Goal: Information Seeking & Learning: Learn about a topic

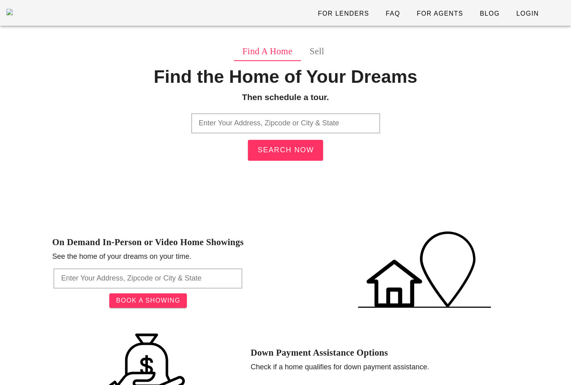
click at [299, 127] on input "text" at bounding box center [285, 123] width 189 height 20
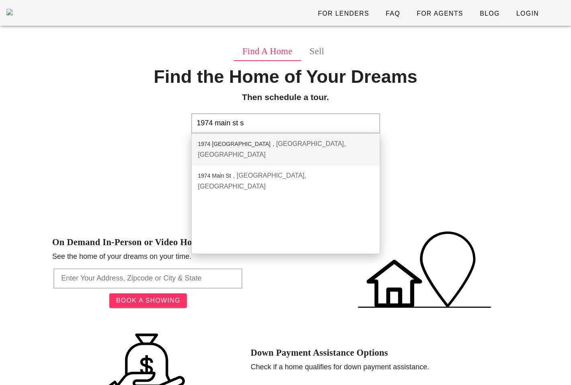
click at [211, 121] on input "1974 main st s" at bounding box center [285, 123] width 189 height 20
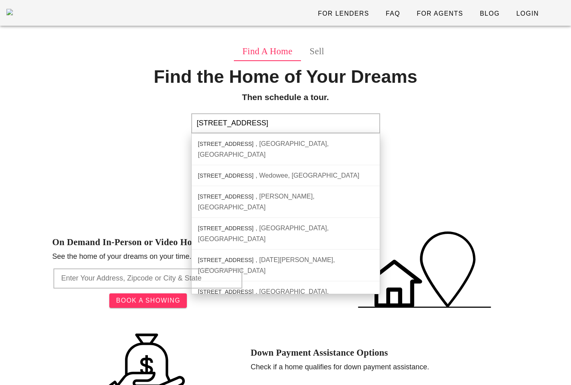
click at [250, 123] on input "10 main st s" at bounding box center [285, 123] width 189 height 20
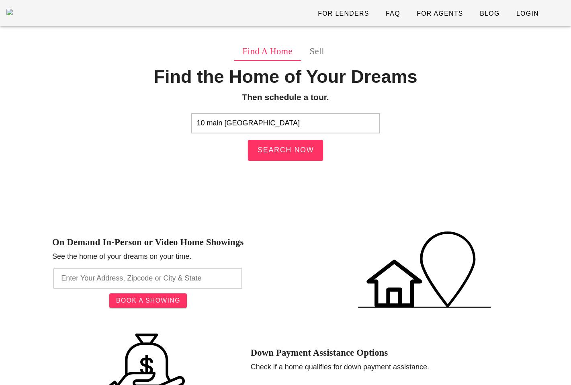
drag, startPoint x: 225, startPoint y: 124, endPoint x: 306, endPoint y: 123, distance: 81.2
click at [306, 124] on input "10 main st louis" at bounding box center [285, 123] width 189 height 20
drag, startPoint x: 269, startPoint y: 123, endPoint x: 231, endPoint y: 125, distance: 37.4
click at [231, 125] on input "10 main st st louis" at bounding box center [285, 123] width 189 height 20
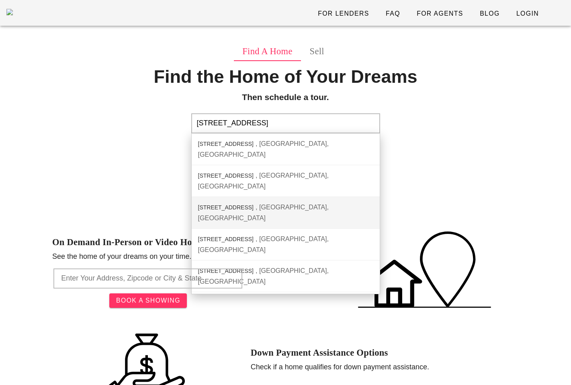
scroll to position [48, 0]
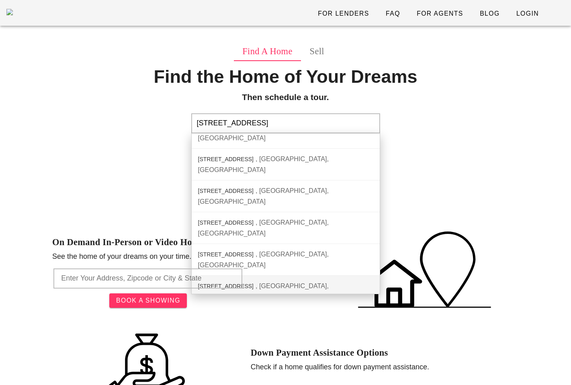
click at [255, 282] on div "Berlin, CT" at bounding box center [263, 291] width 131 height 18
type input "10 Main St, Berlin, CT"
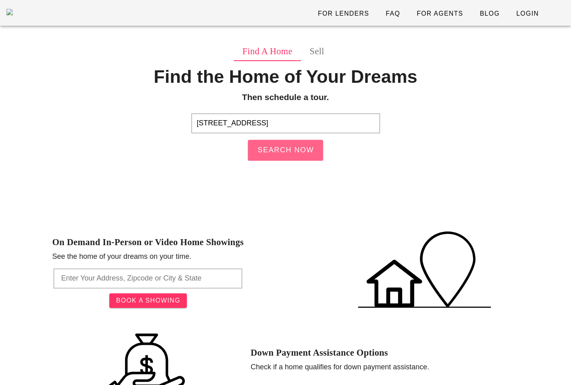
click at [292, 146] on span "Search Now" at bounding box center [285, 150] width 57 height 8
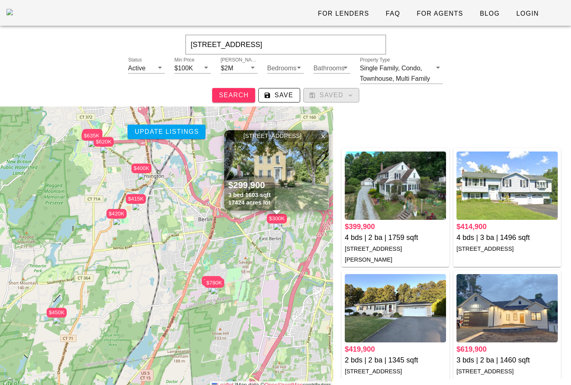
click at [340, 99] on span "Saved" at bounding box center [331, 95] width 42 height 7
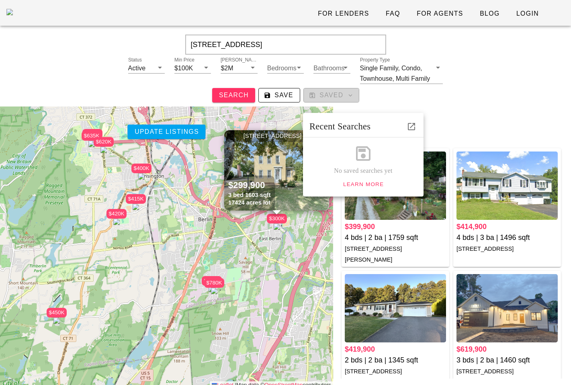
click at [333, 99] on span "Saved" at bounding box center [331, 95] width 42 height 7
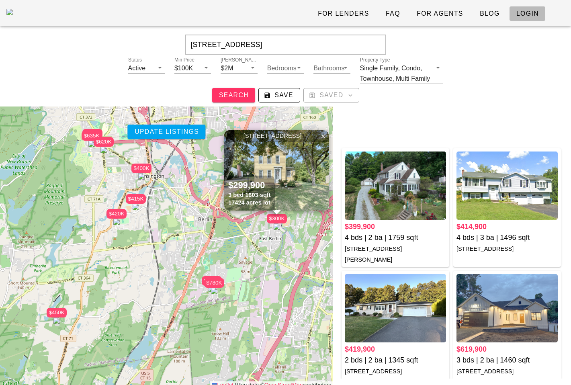
click at [526, 12] on span "Login" at bounding box center [527, 13] width 23 height 7
click at [532, 17] on span "Login" at bounding box center [527, 13] width 23 height 7
